Goal: Information Seeking & Learning: Learn about a topic

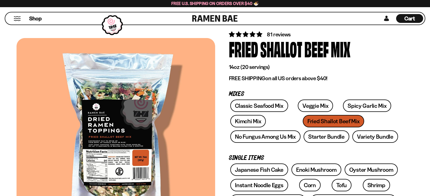
scroll to position [55, 0]
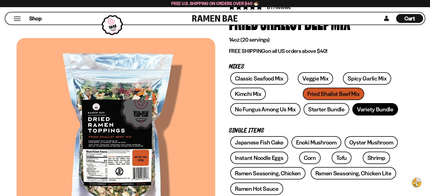
click at [377, 109] on link "Variety Bundle" at bounding box center [376, 109] width 46 height 12
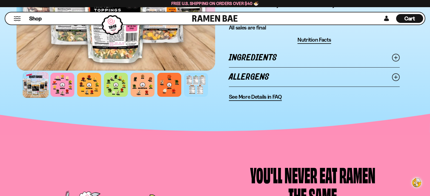
scroll to position [386, 0]
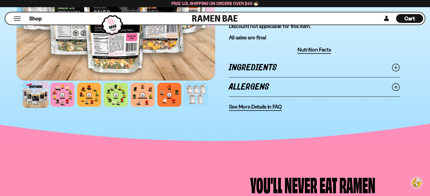
click at [269, 107] on span "See More Details in FAQ" at bounding box center [255, 106] width 53 height 7
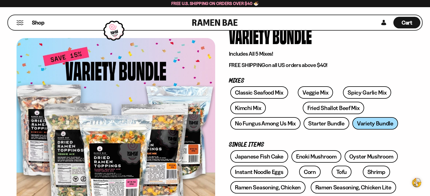
scroll to position [28, 0]
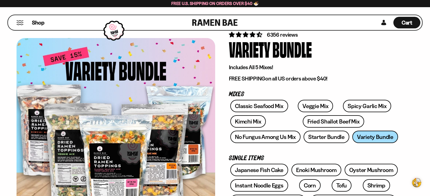
click at [116, 150] on div at bounding box center [116, 132] width 199 height 188
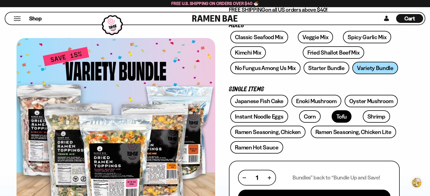
scroll to position [83, 0]
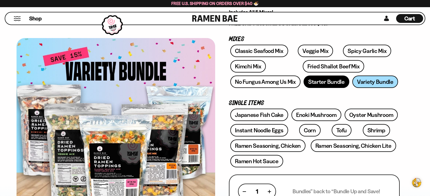
click at [334, 80] on link "Starter Bundle" at bounding box center [327, 82] width 46 height 12
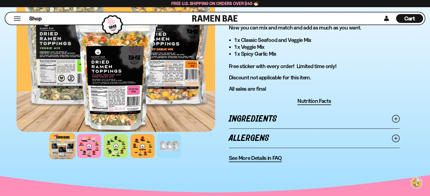
scroll to position [331, 0]
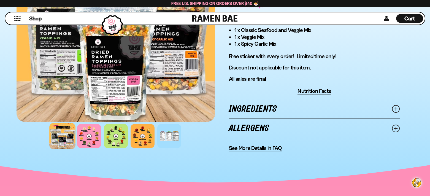
click at [306, 111] on link "Ingredients" at bounding box center [314, 109] width 171 height 19
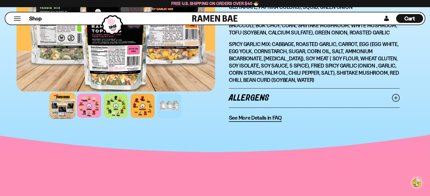
scroll to position [496, 0]
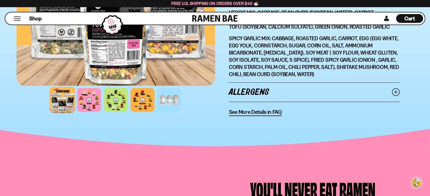
click at [256, 112] on span "See More Details in FAQ" at bounding box center [255, 112] width 53 height 7
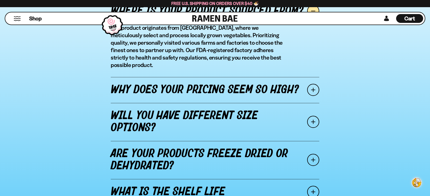
scroll to position [689, 0]
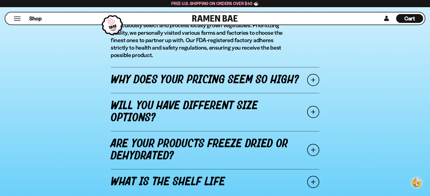
click at [313, 106] on span at bounding box center [313, 112] width 12 height 12
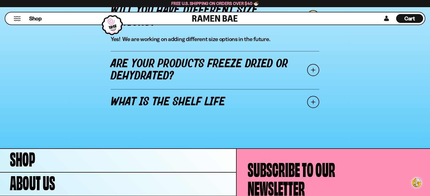
scroll to position [744, 0]
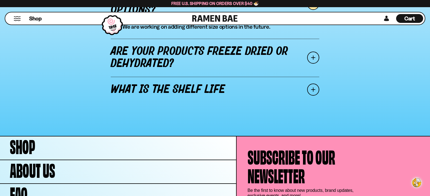
click at [313, 91] on span at bounding box center [313, 90] width 12 height 12
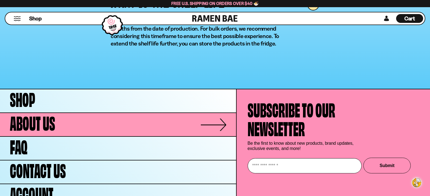
scroll to position [838, 0]
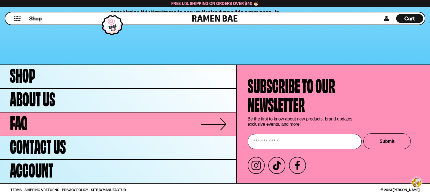
click at [108, 120] on link "FAQ" at bounding box center [118, 123] width 236 height 23
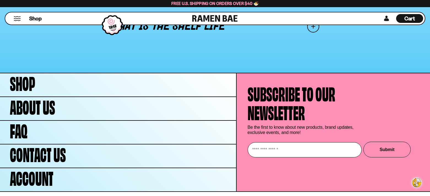
scroll to position [845, 0]
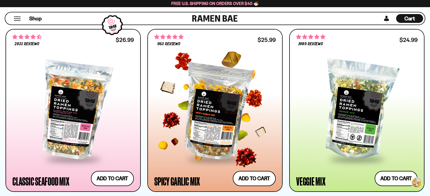
scroll to position [331, 0]
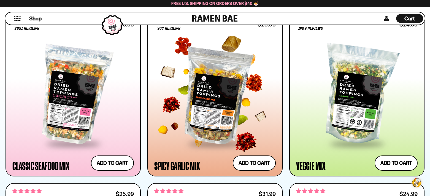
click at [205, 119] on div at bounding box center [215, 95] width 122 height 96
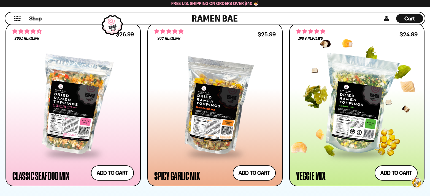
scroll to position [331, 0]
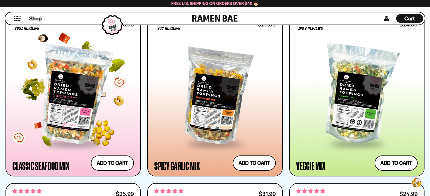
click at [67, 98] on div at bounding box center [73, 95] width 122 height 96
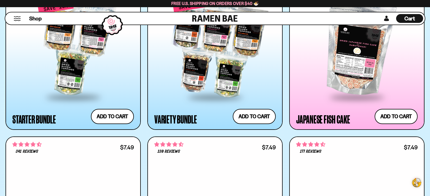
scroll to position [717, 0]
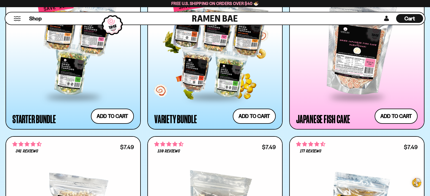
click at [223, 71] on div at bounding box center [215, 48] width 122 height 96
